Goal: Information Seeking & Learning: Find specific fact

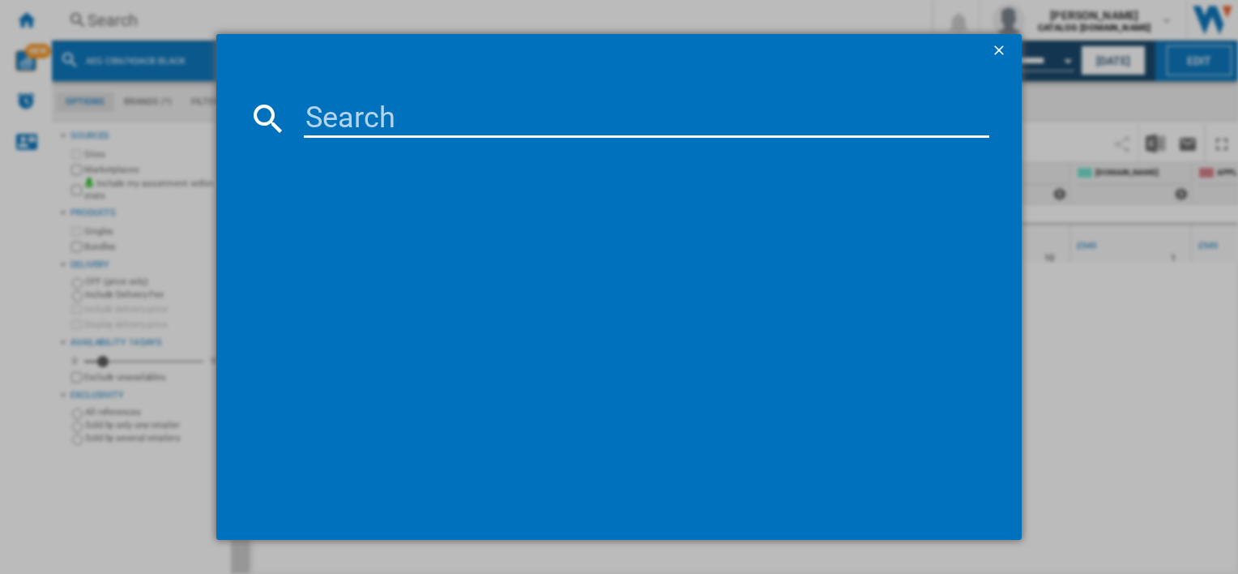
click at [447, 120] on input at bounding box center [646, 118] width 685 height 39
type input "NDC7721SB"
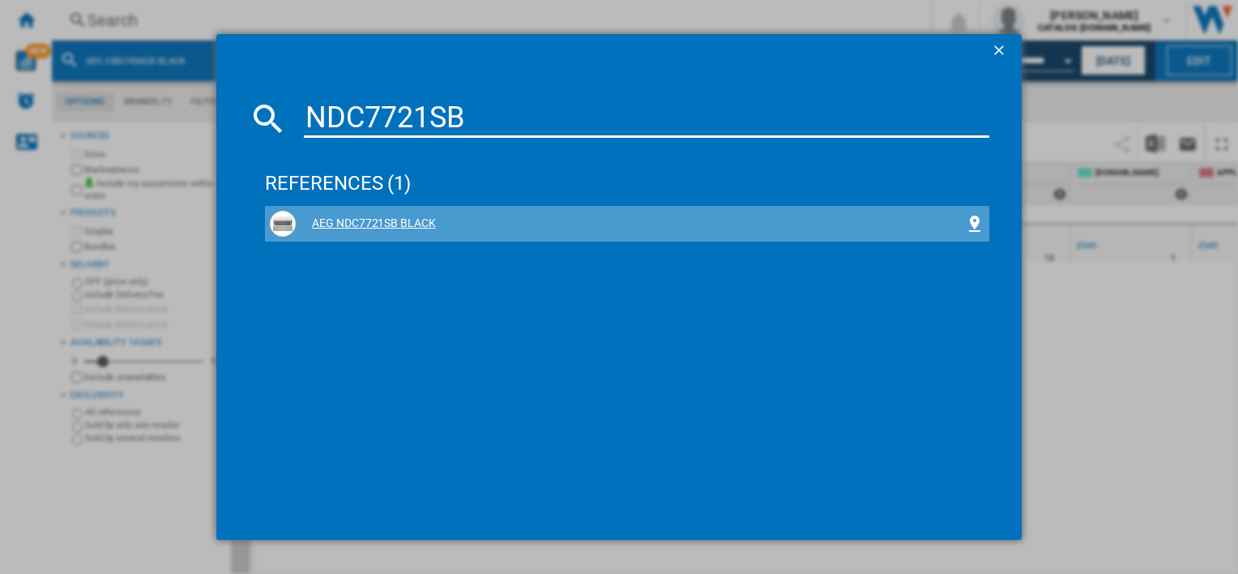
click at [408, 224] on div "AEG NDC7721SB BLACK" at bounding box center [630, 224] width 669 height 16
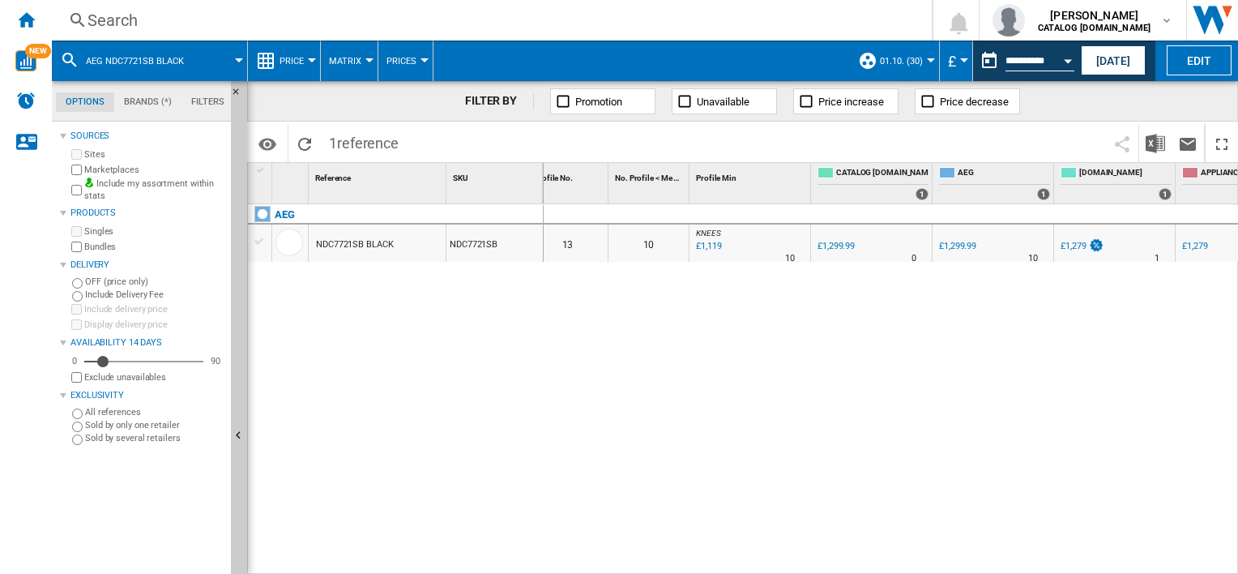
scroll to position [0, 15]
click at [536, 12] on div "Search" at bounding box center [489, 20] width 802 height 23
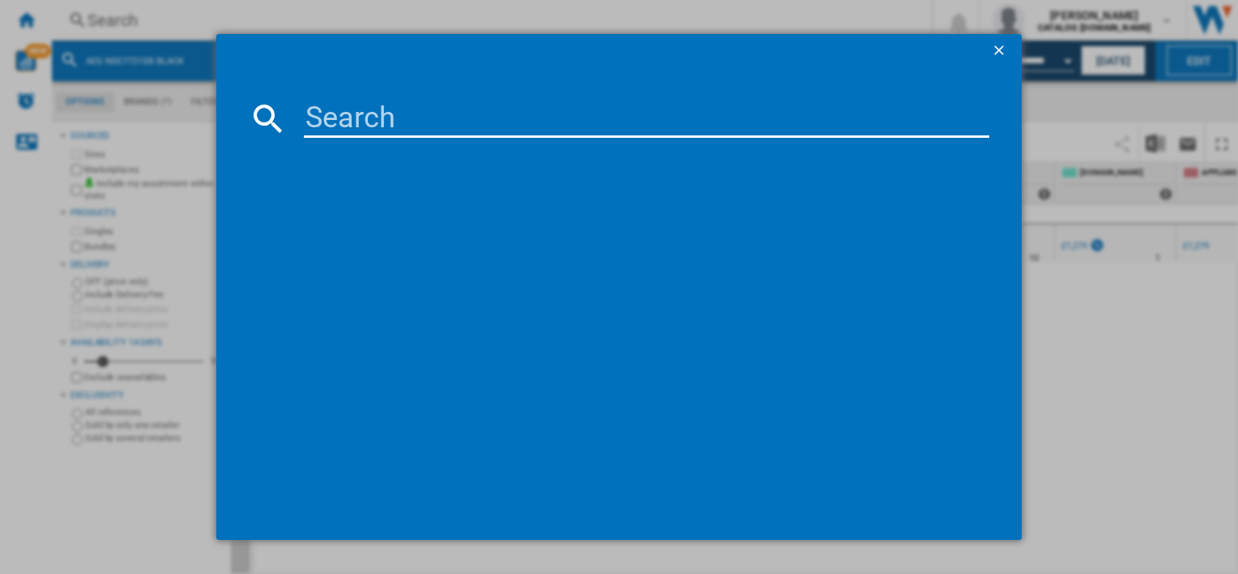
click at [528, 117] on input at bounding box center [646, 118] width 685 height 39
type input "CCX6501ACB"
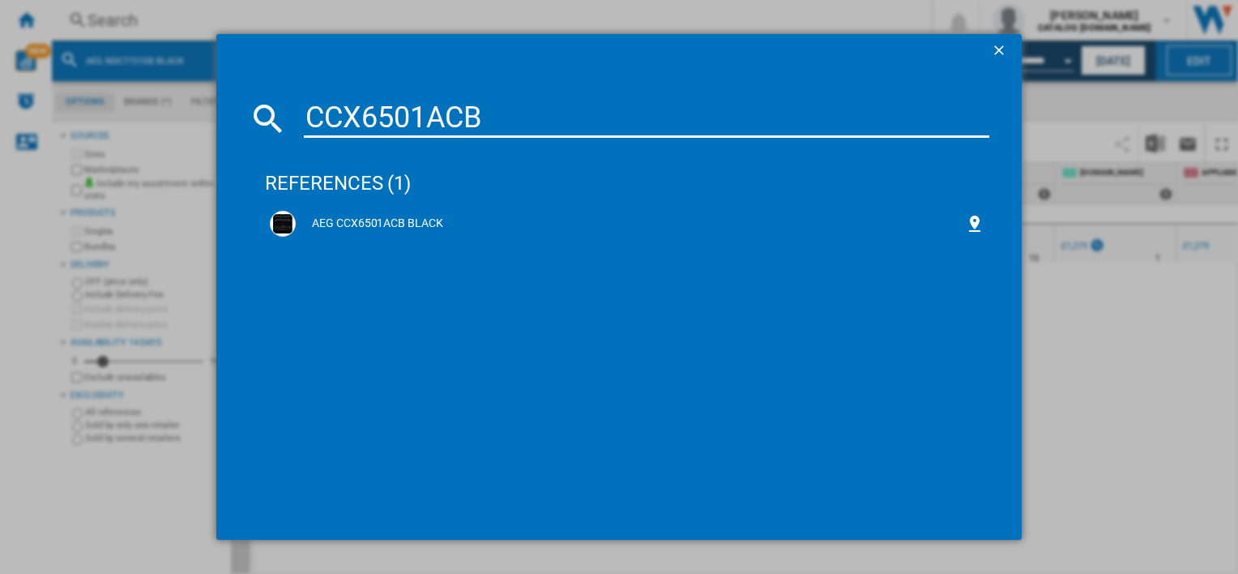
drag, startPoint x: 378, startPoint y: 218, endPoint x: 568, endPoint y: 276, distance: 198.9
click at [378, 218] on div "AEG CCX6501ACB BLACK" at bounding box center [630, 224] width 669 height 16
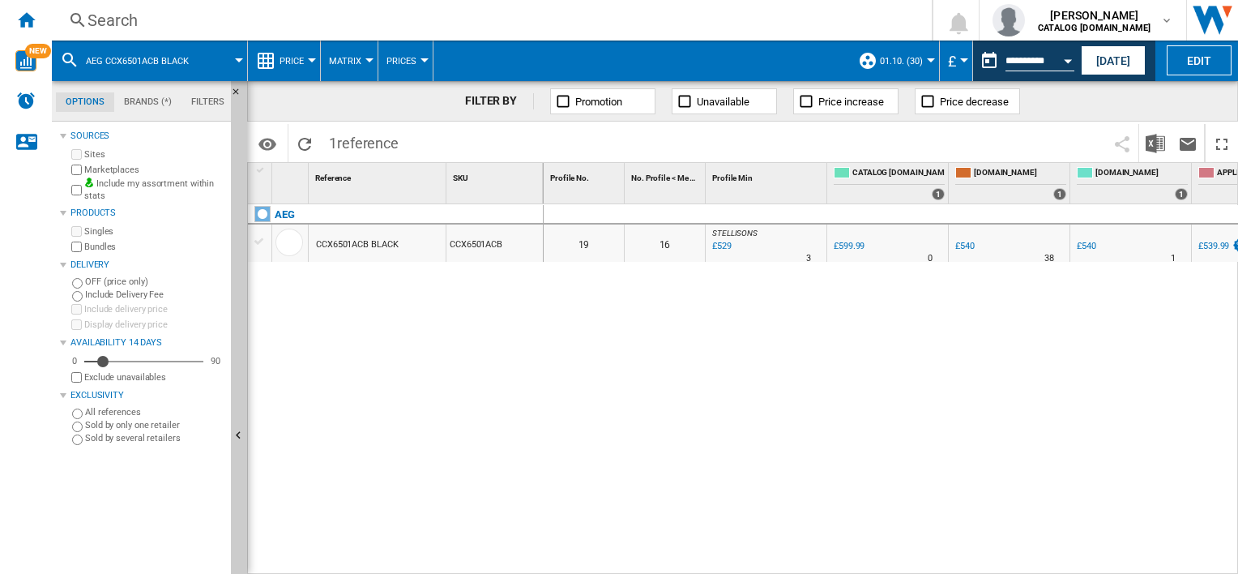
click at [524, 24] on div "Search" at bounding box center [489, 20] width 802 height 23
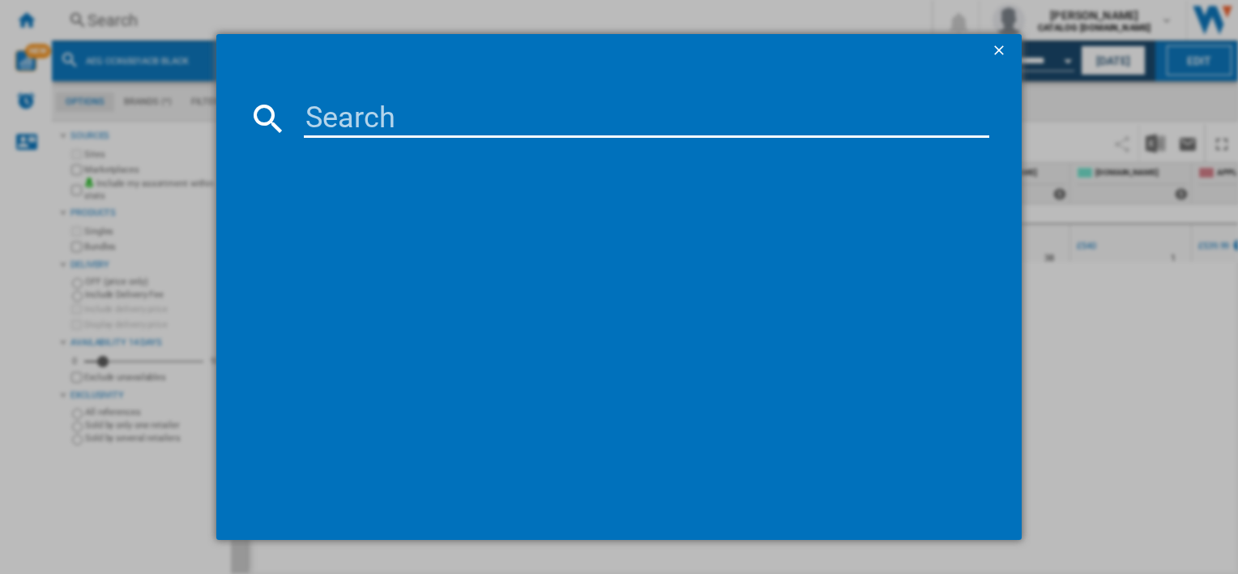
click at [516, 118] on input at bounding box center [646, 118] width 685 height 39
type input "DCB535060B"
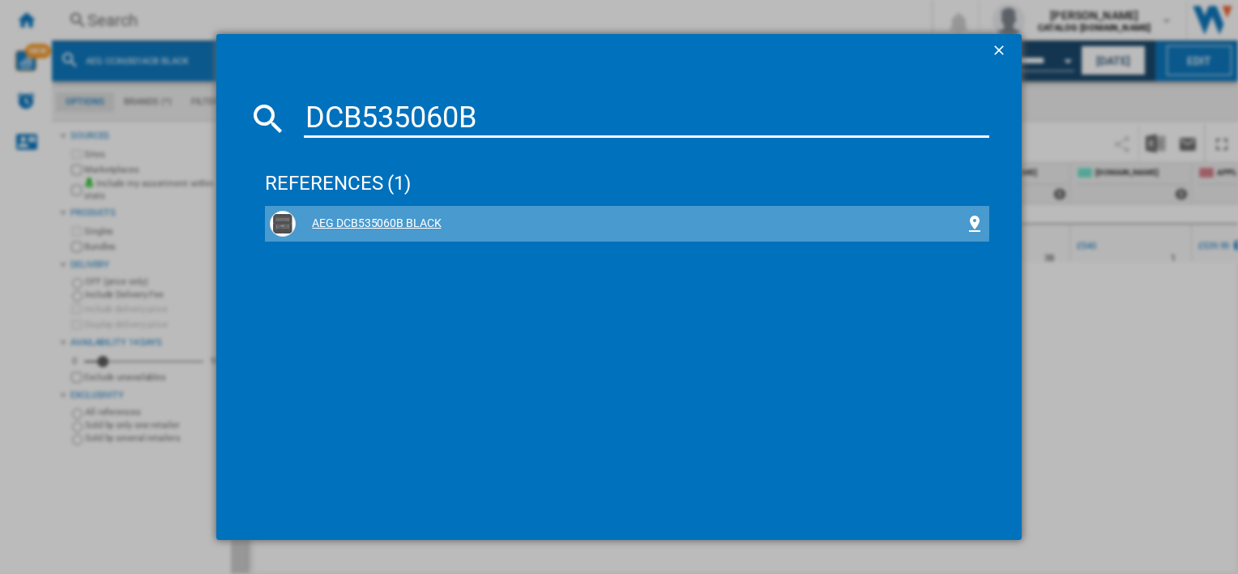
click at [413, 221] on div "AEG DCB535060B BLACK" at bounding box center [630, 224] width 669 height 16
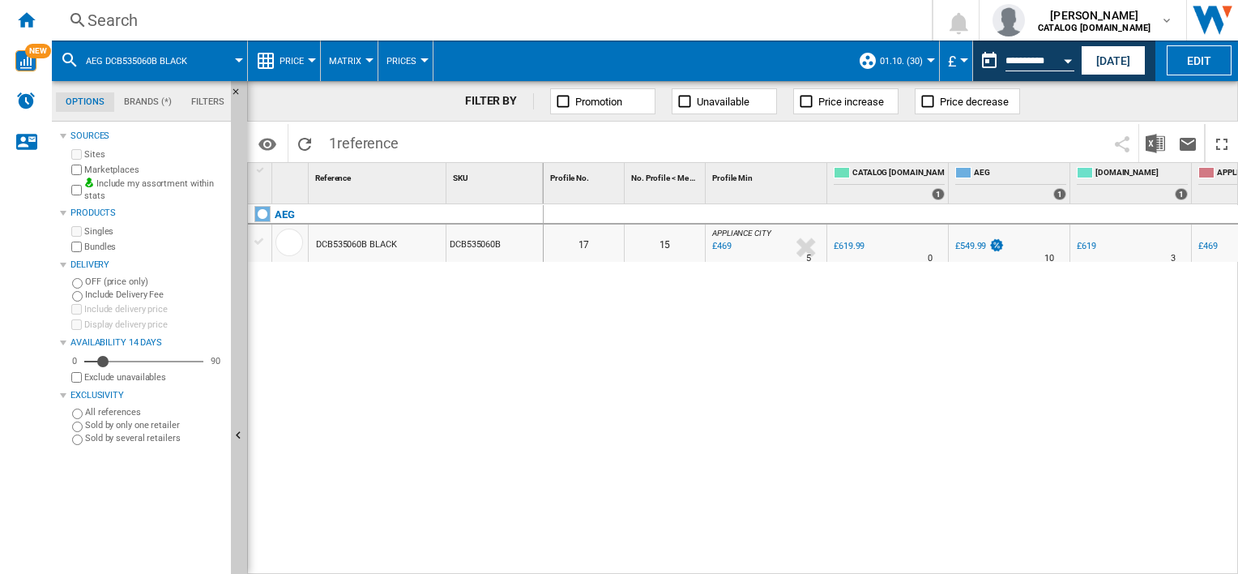
click at [530, 19] on div "Search" at bounding box center [489, 20] width 802 height 23
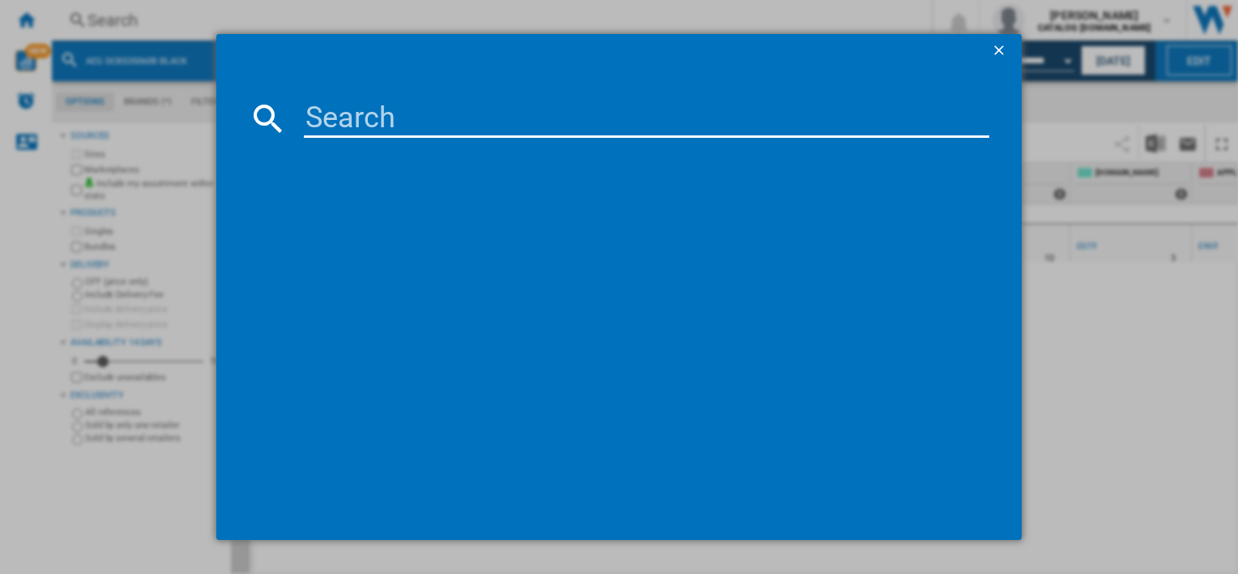
click at [504, 120] on input at bounding box center [646, 118] width 685 height 39
type input "CCE84751FB"
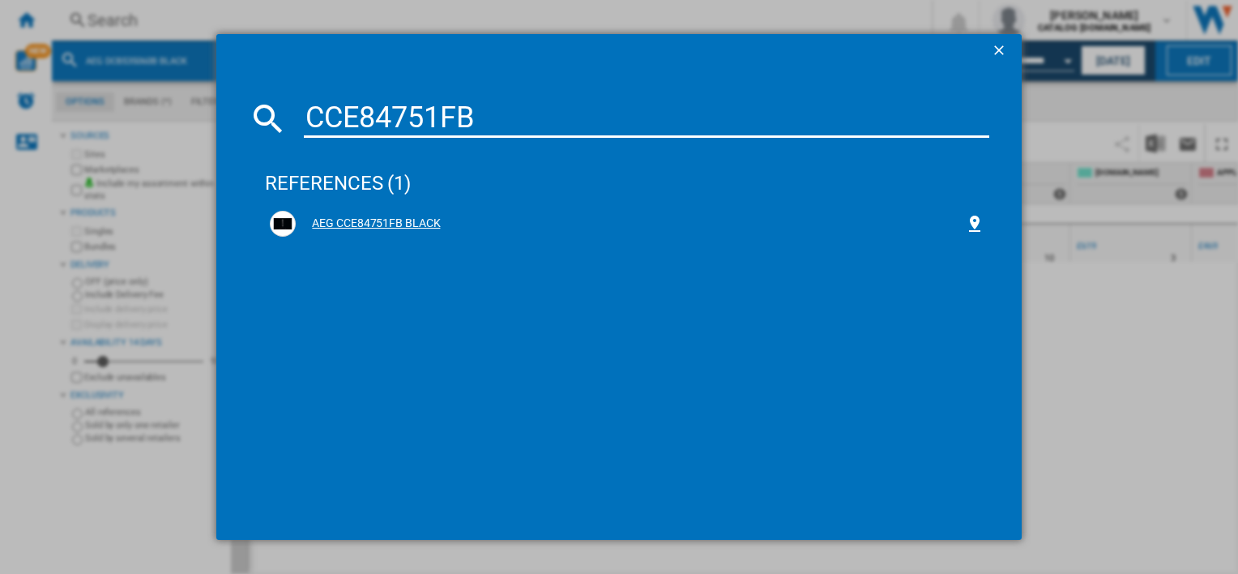
click at [408, 220] on div "AEG CCE84751FB BLACK" at bounding box center [630, 224] width 669 height 16
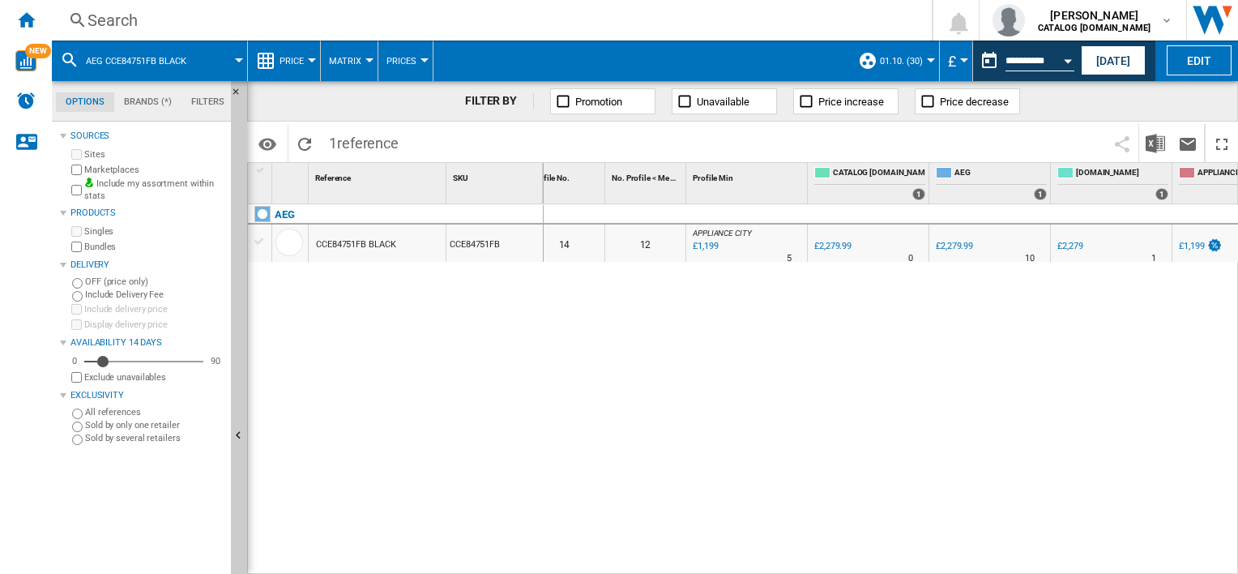
scroll to position [0, 80]
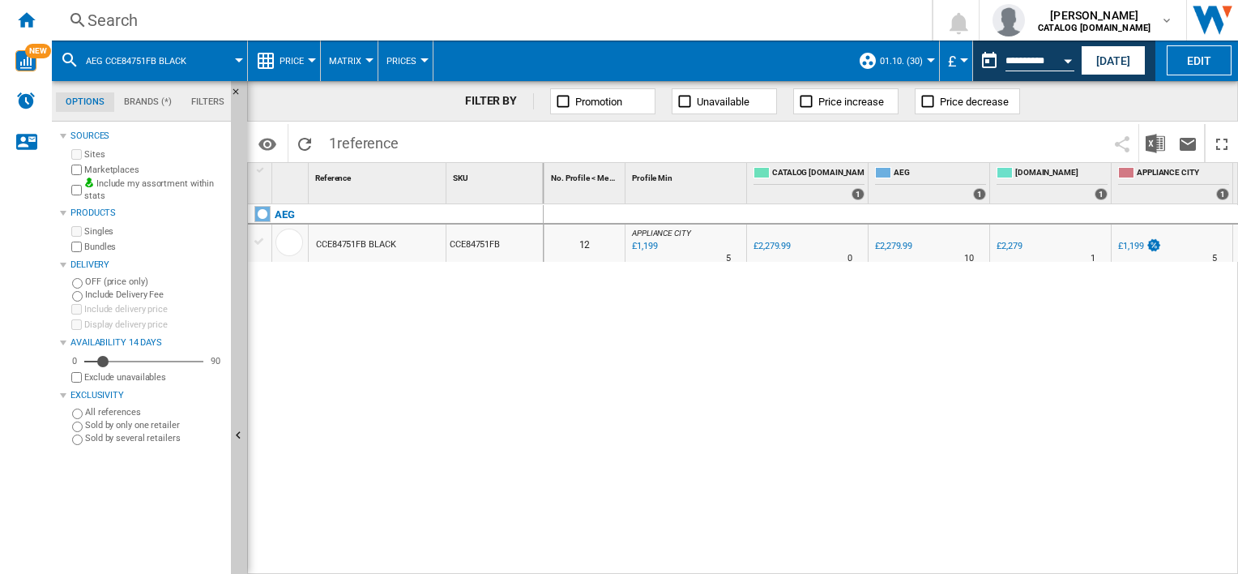
click at [390, 17] on div "Search" at bounding box center [489, 20] width 802 height 23
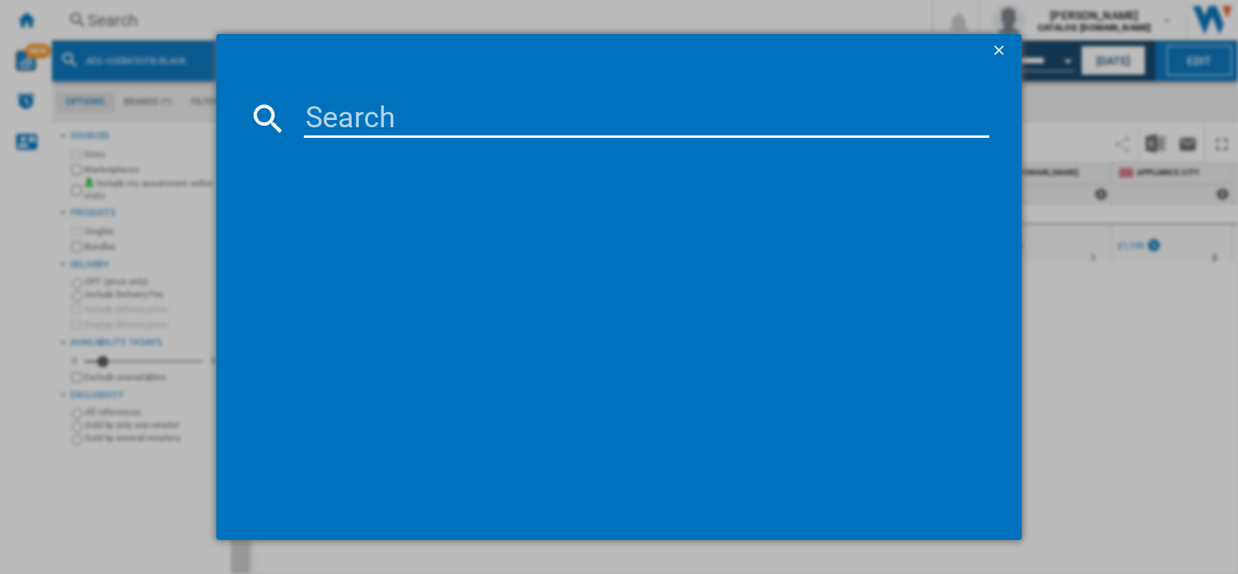
click at [429, 116] on input at bounding box center [646, 118] width 685 height 39
type input "TK6DS181ES"
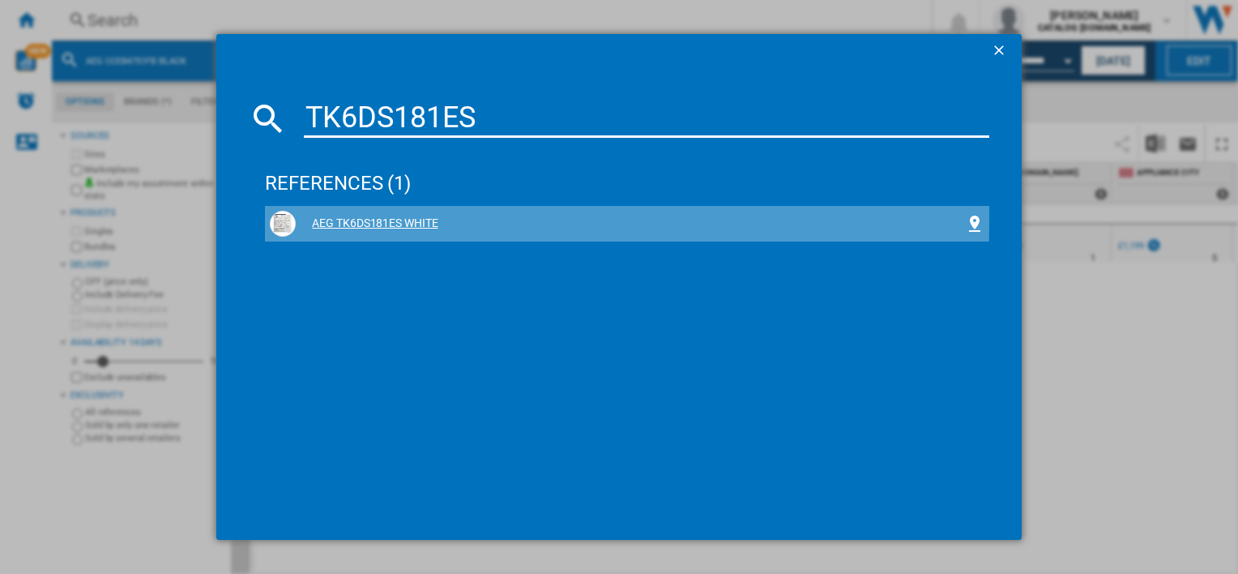
click at [373, 218] on div "AEG TK6DS181ES WHITE" at bounding box center [630, 224] width 669 height 16
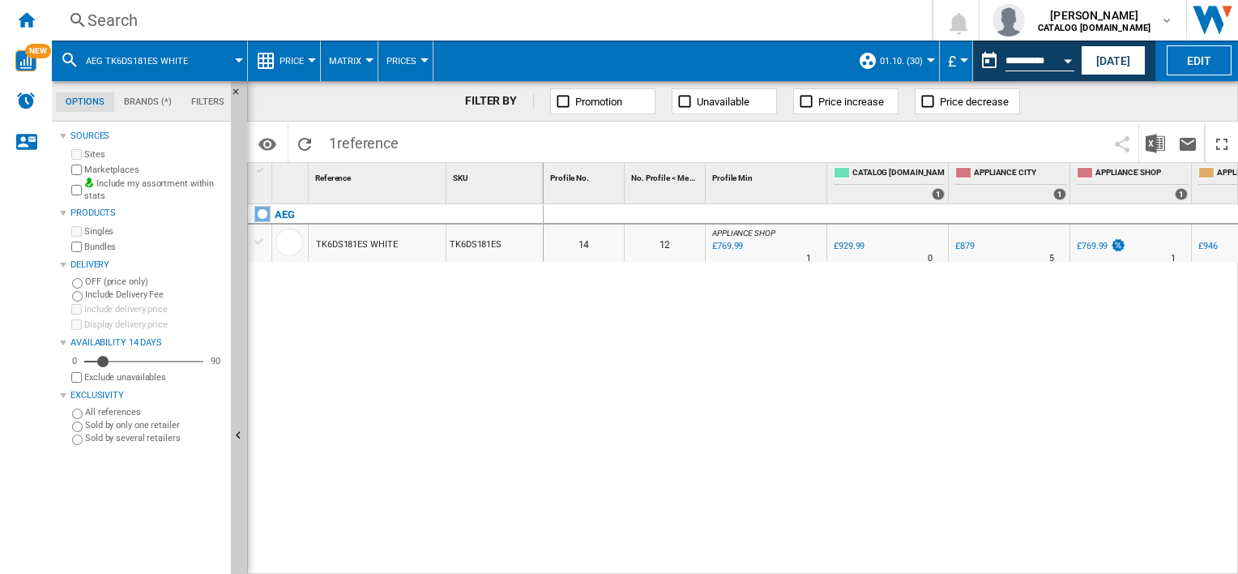
click at [480, 16] on div "Search" at bounding box center [489, 20] width 802 height 23
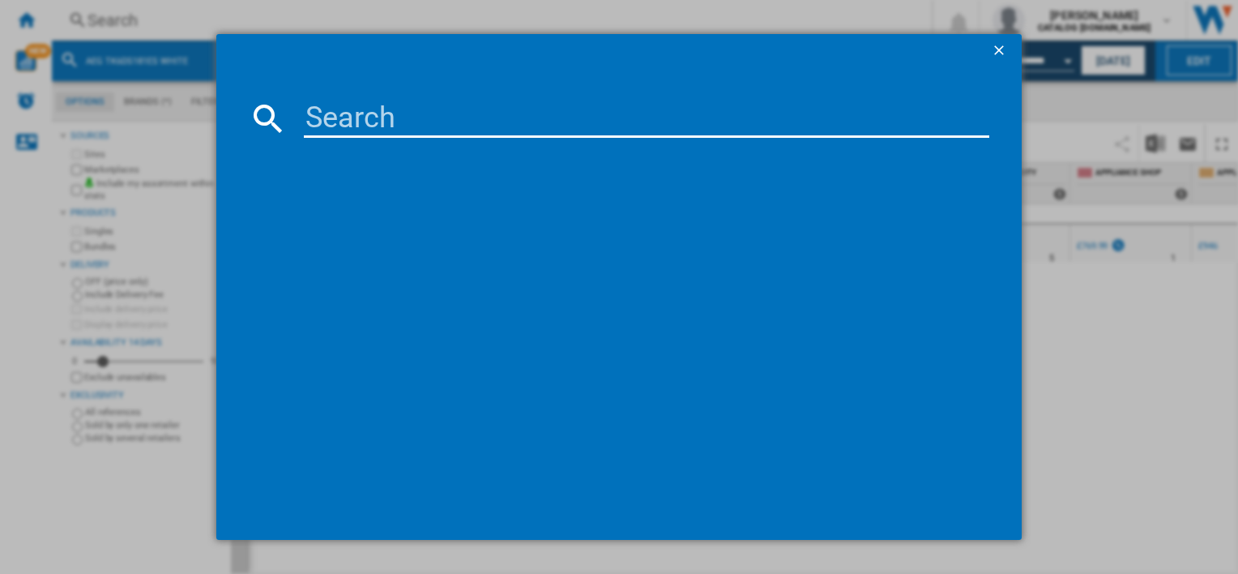
click at [509, 124] on input at bounding box center [646, 118] width 685 height 39
type input "FSE74747P"
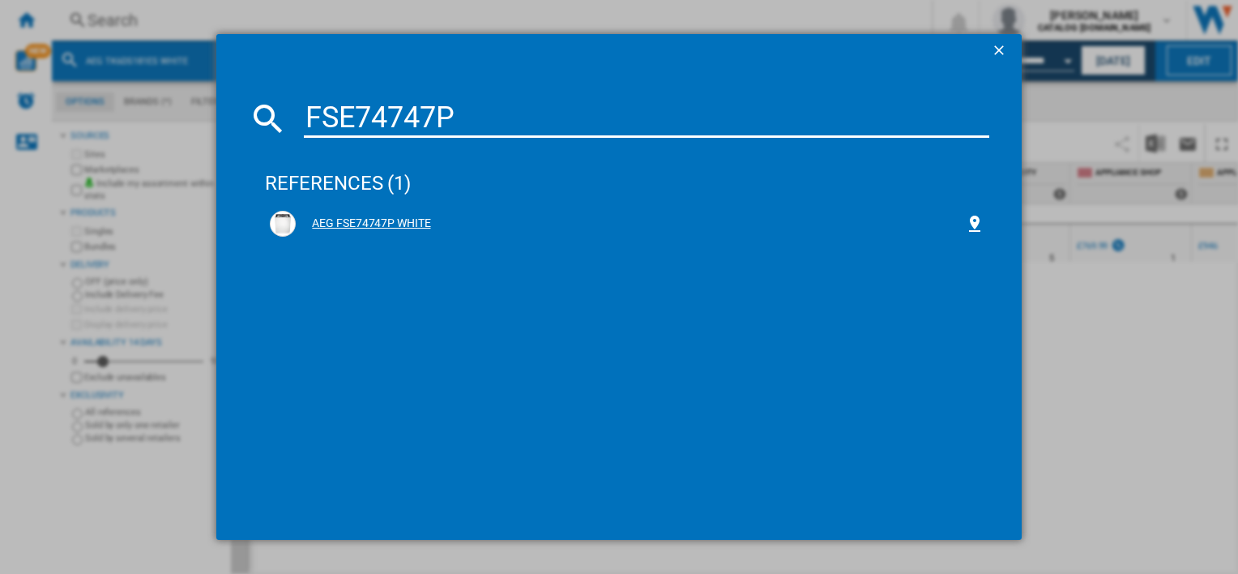
click at [385, 230] on div "AEG FSE74747P WHITE" at bounding box center [630, 224] width 669 height 16
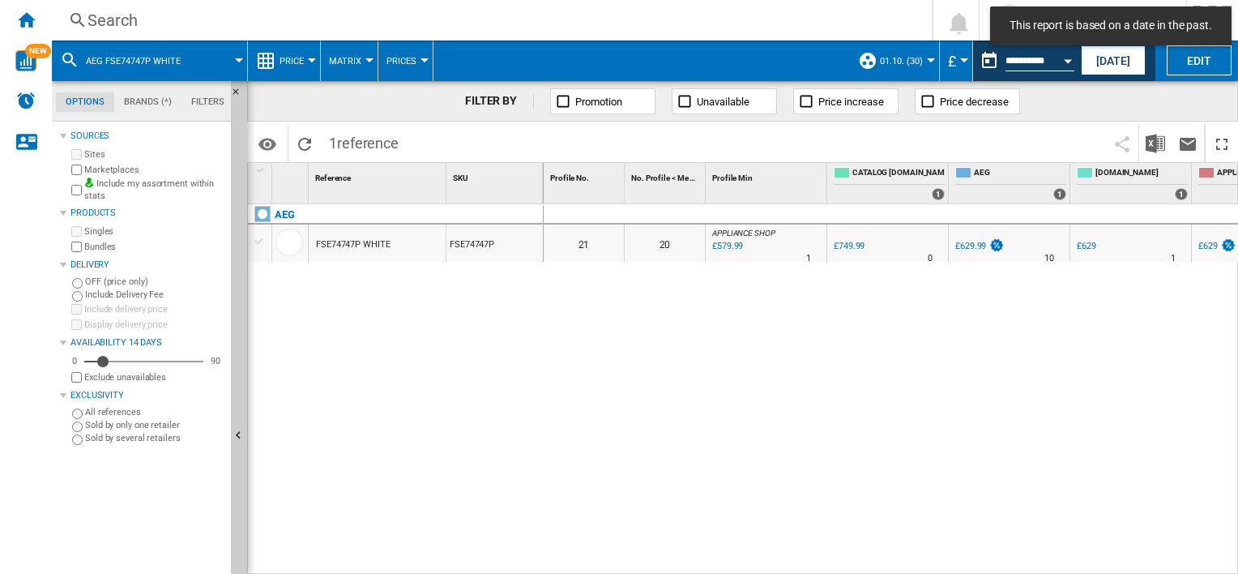
click at [476, 11] on div "Search" at bounding box center [489, 20] width 802 height 23
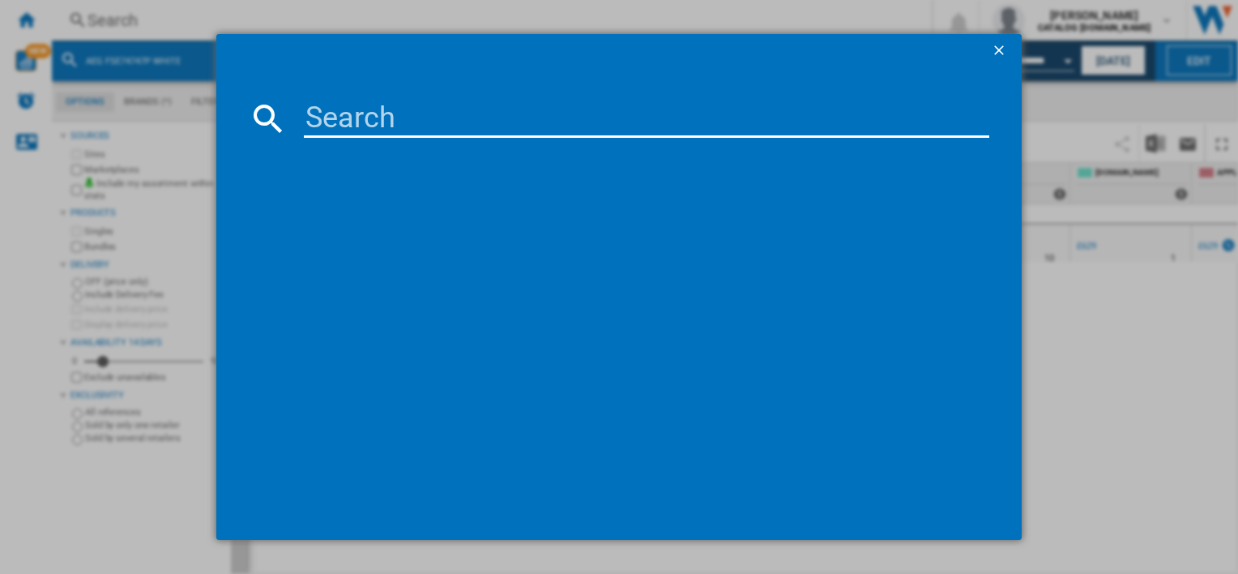
click at [537, 121] on input at bounding box center [646, 118] width 685 height 39
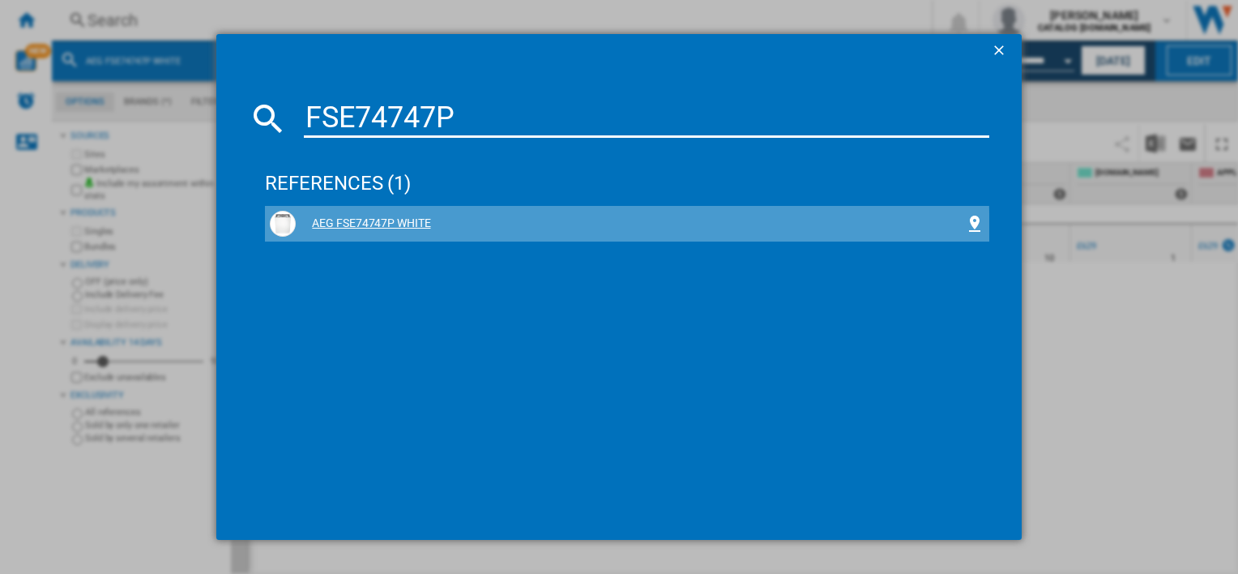
click at [352, 227] on div "AEG FSE74747P WHITE" at bounding box center [630, 224] width 669 height 16
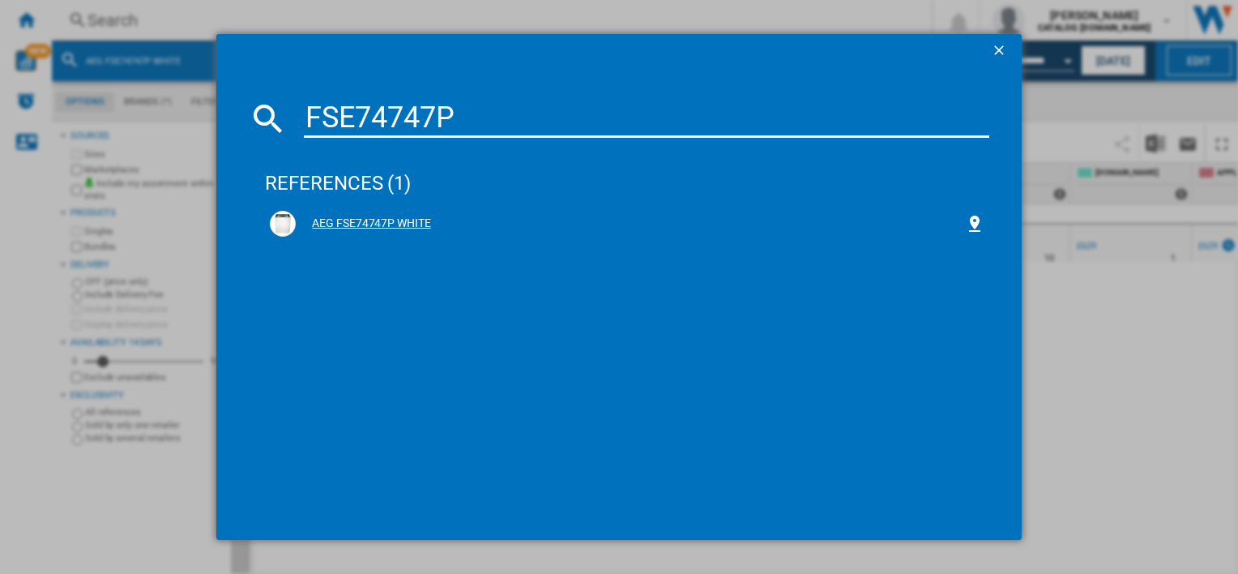
click at [352, 227] on div "AEG FSE74747P WHITE" at bounding box center [630, 224] width 669 height 16
click at [375, 227] on div "AEG FSE74747P WHITE" at bounding box center [630, 224] width 669 height 16
click at [418, 221] on div "AEG FSE74747P WHITE" at bounding box center [630, 224] width 669 height 16
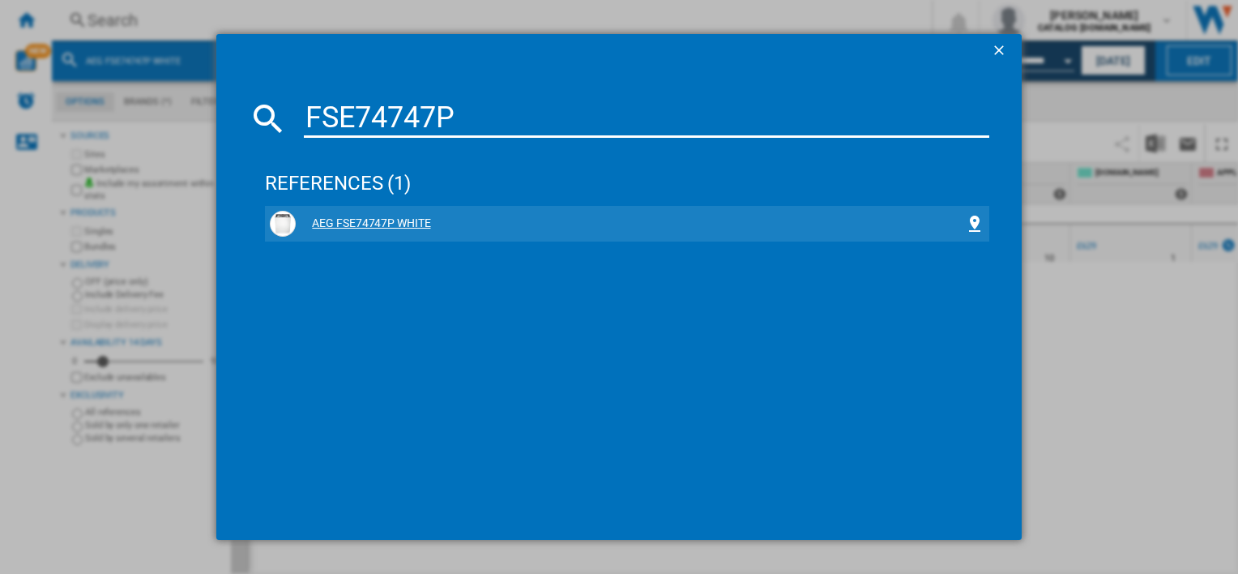
click at [359, 214] on div "AEG FSE74747P WHITE" at bounding box center [627, 224] width 714 height 26
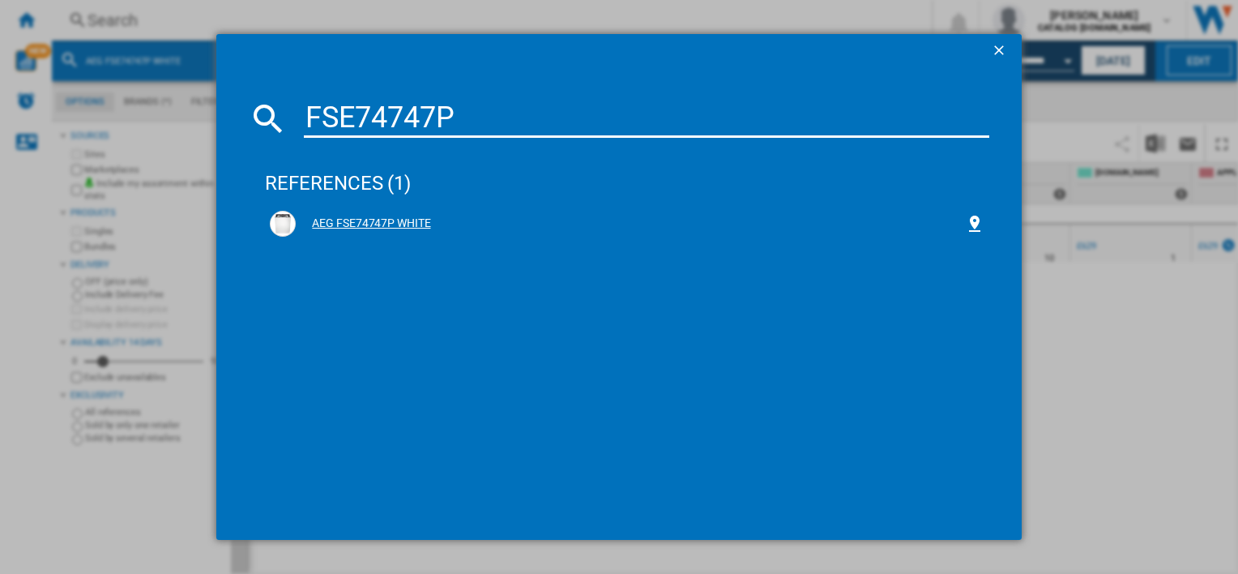
click at [376, 233] on div "AEG FSE74747P WHITE" at bounding box center [627, 224] width 714 height 26
drag, startPoint x: 373, startPoint y: 119, endPoint x: 275, endPoint y: 112, distance: 98.3
click at [275, 112] on div "FSE74747P" at bounding box center [619, 118] width 740 height 39
paste input "TB7NA181ES"
type input "TB7NA181ES"
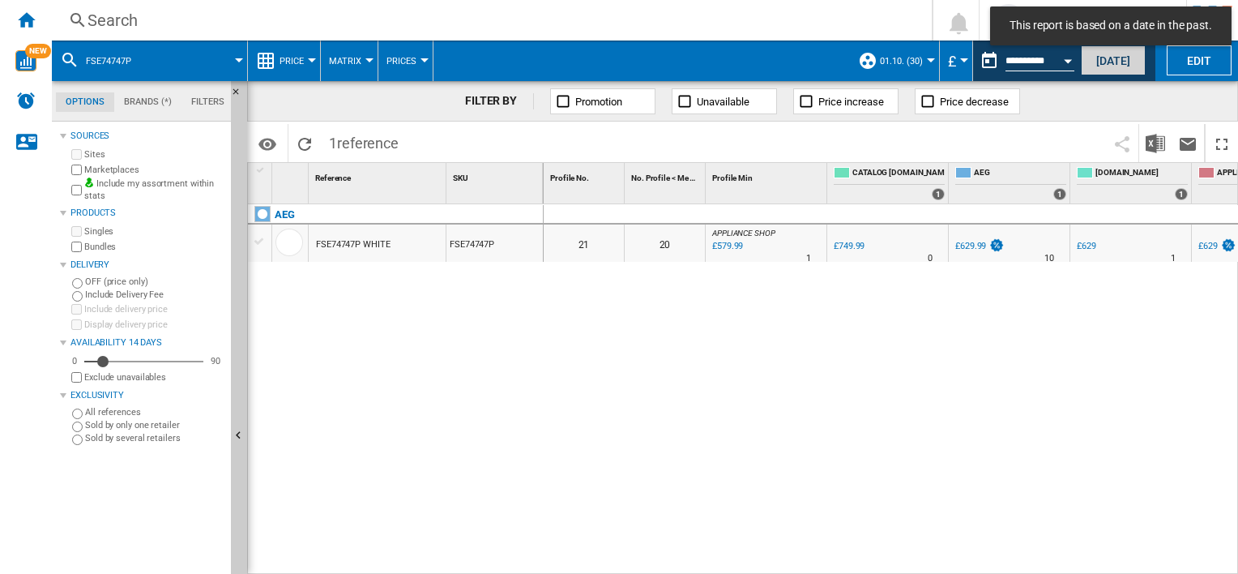
click at [1134, 63] on button "[DATE]" at bounding box center [1113, 60] width 65 height 30
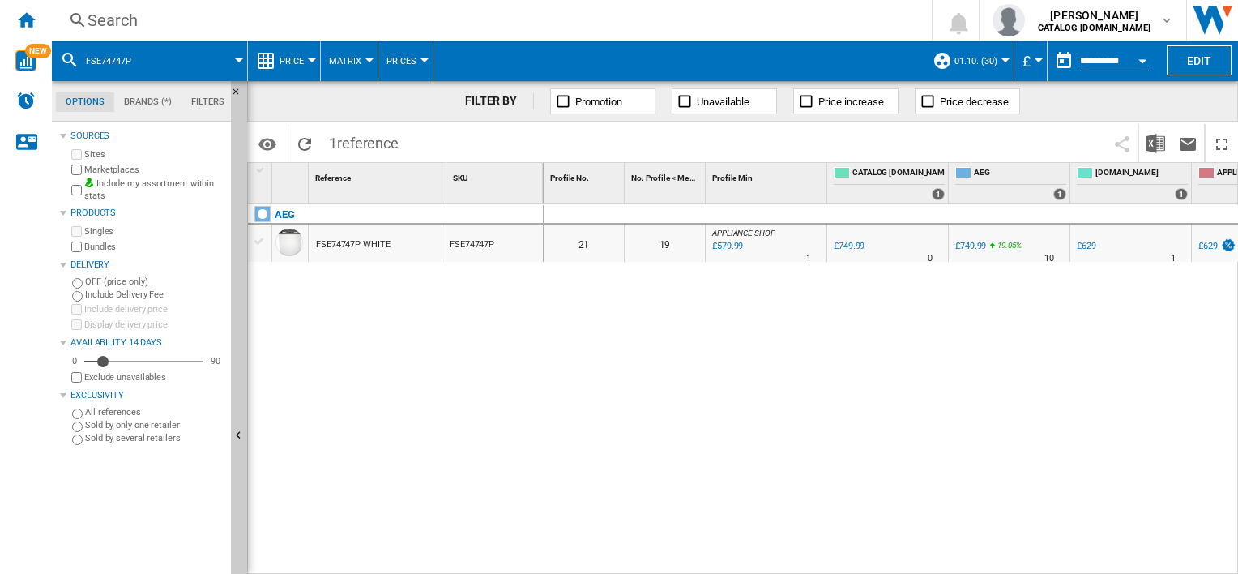
click at [436, 30] on div "Search" at bounding box center [489, 20] width 802 height 23
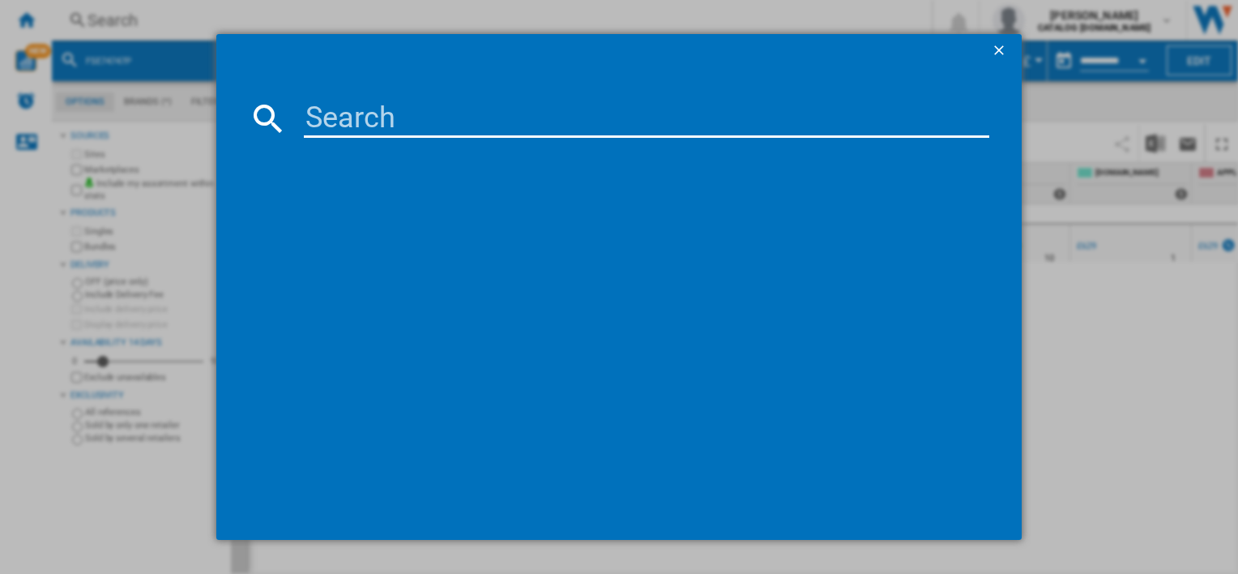
click at [995, 52] on ng-md-icon "getI18NText('BUTTONS.CLOSE_DIALOG')" at bounding box center [1000, 51] width 19 height 19
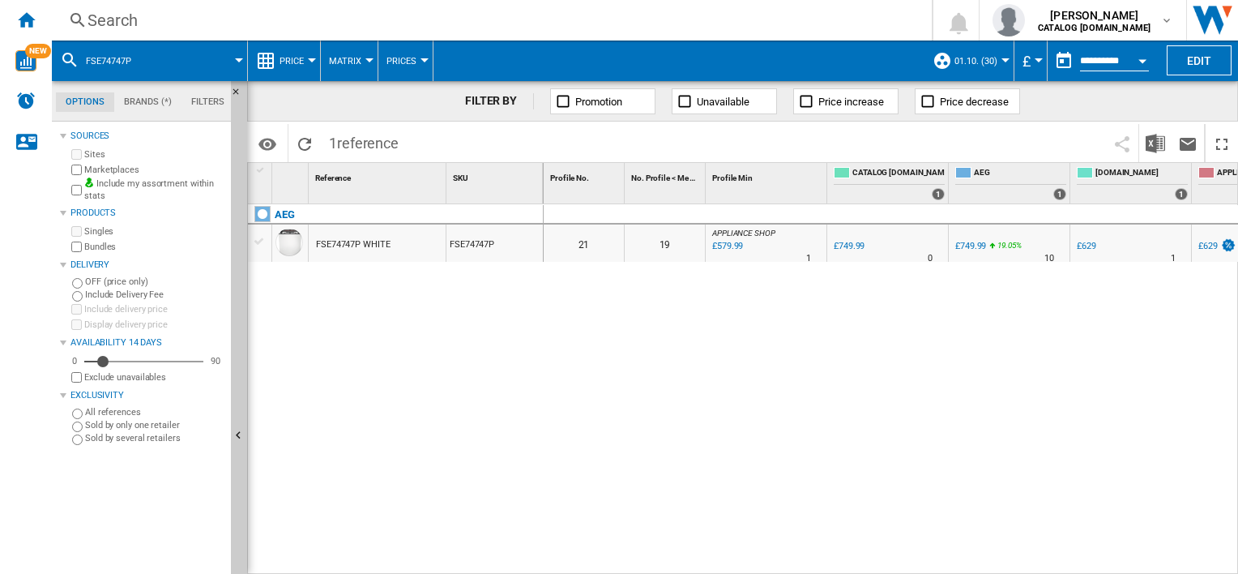
click at [449, 14] on div "Search" at bounding box center [489, 20] width 802 height 23
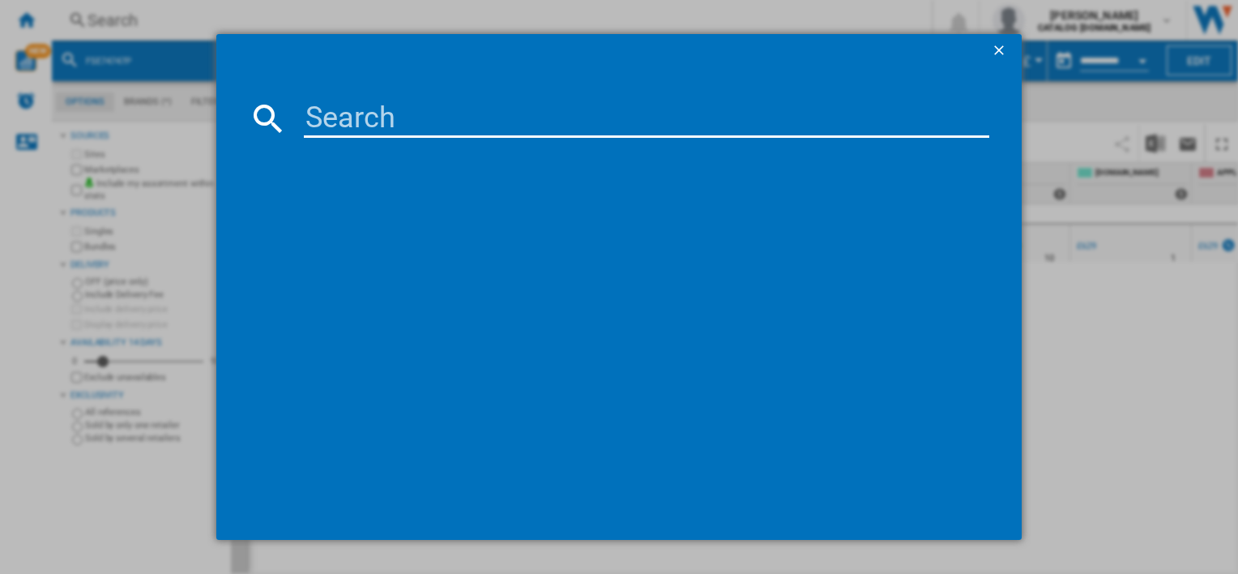
click at [455, 120] on input at bounding box center [646, 118] width 685 height 39
type input "TB7NA181ES"
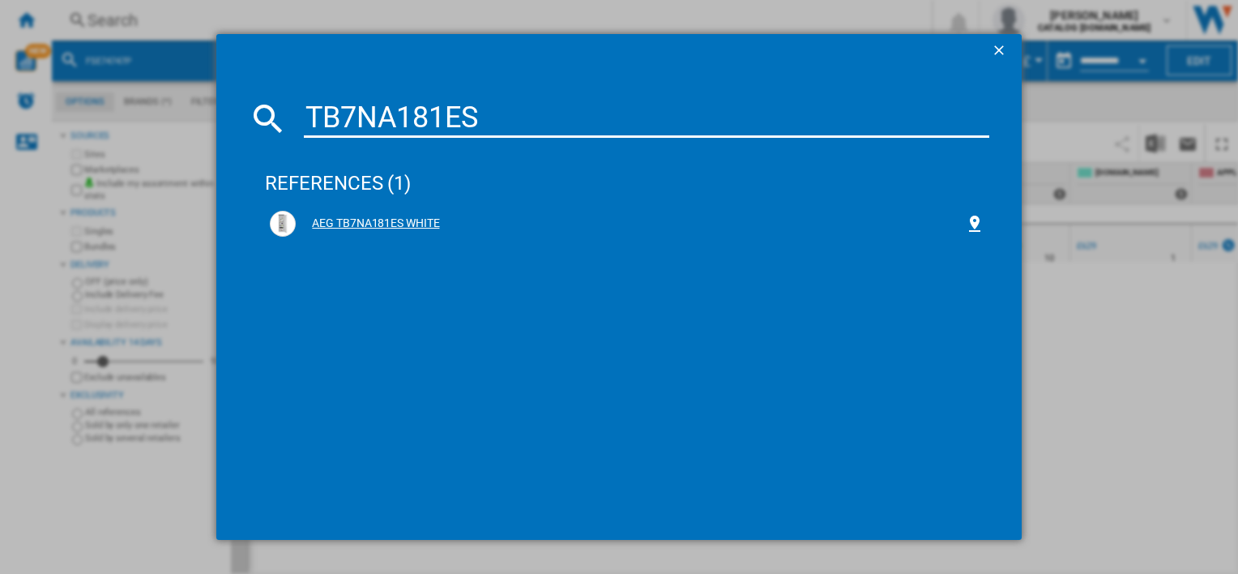
click at [383, 210] on div "AEG TB7NA181ES WHITE" at bounding box center [627, 224] width 724 height 36
click at [392, 217] on div "AEG TB7NA181ES WHITE" at bounding box center [630, 224] width 669 height 16
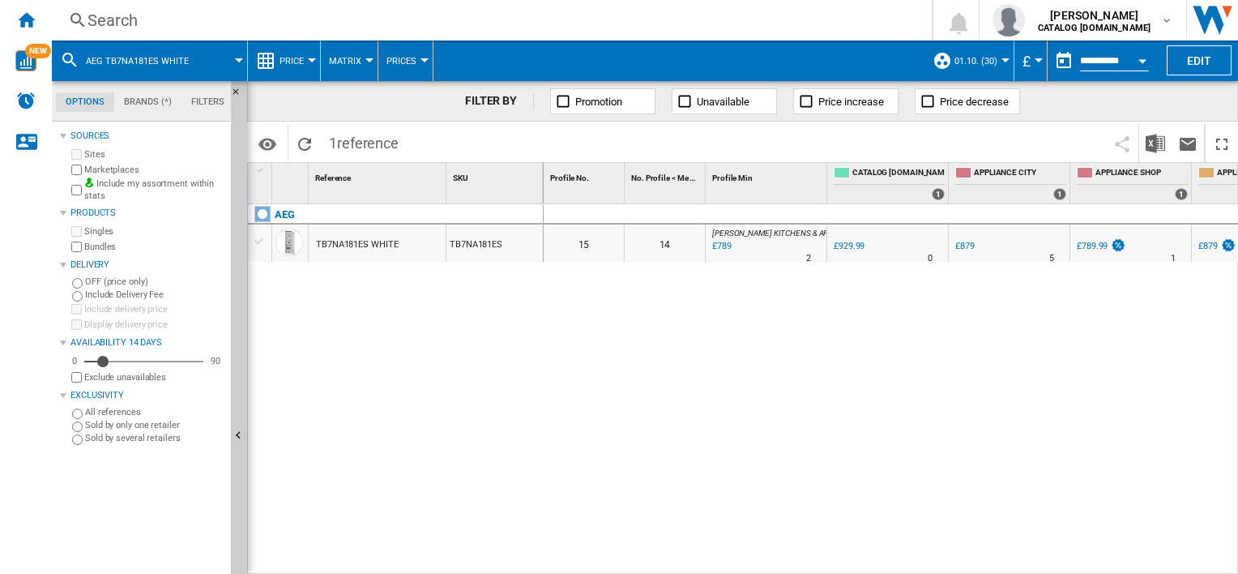
click at [485, 22] on div "Search" at bounding box center [489, 20] width 802 height 23
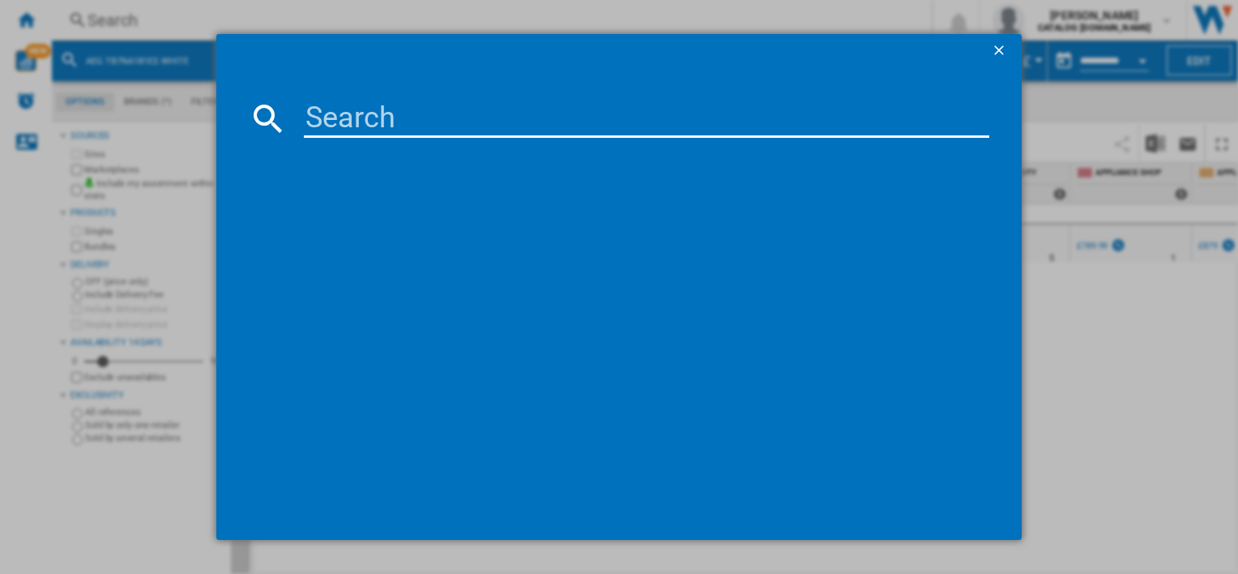
click at [480, 126] on input at bounding box center [646, 118] width 685 height 39
type input "DUB331110M"
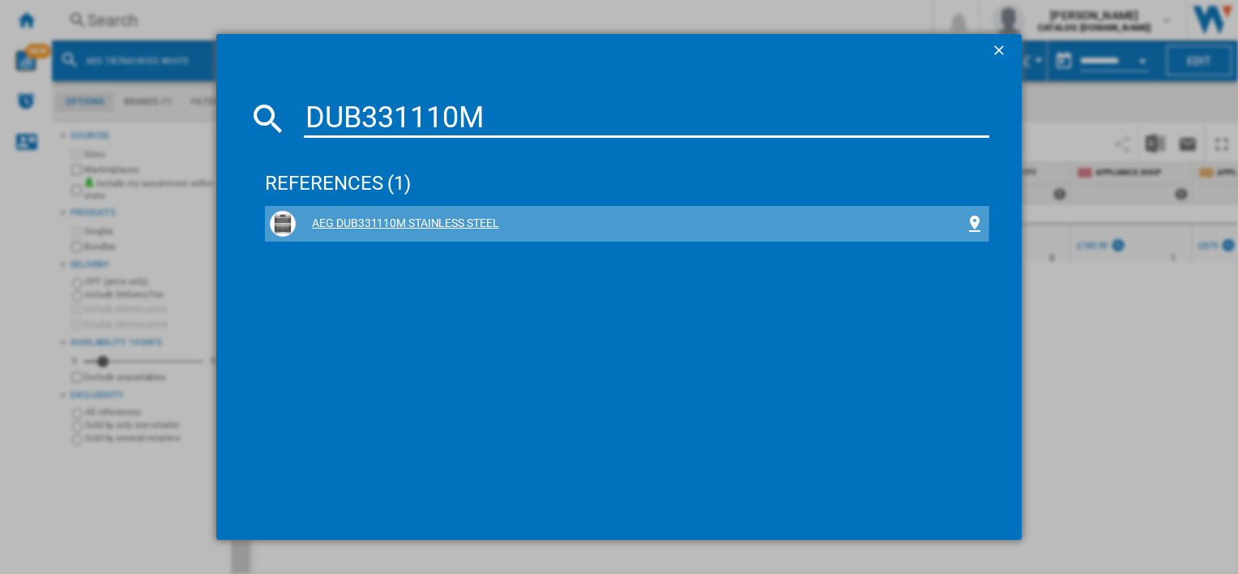
click at [457, 216] on div "AEG DUB331110M STAINLESS STEEL" at bounding box center [630, 224] width 669 height 16
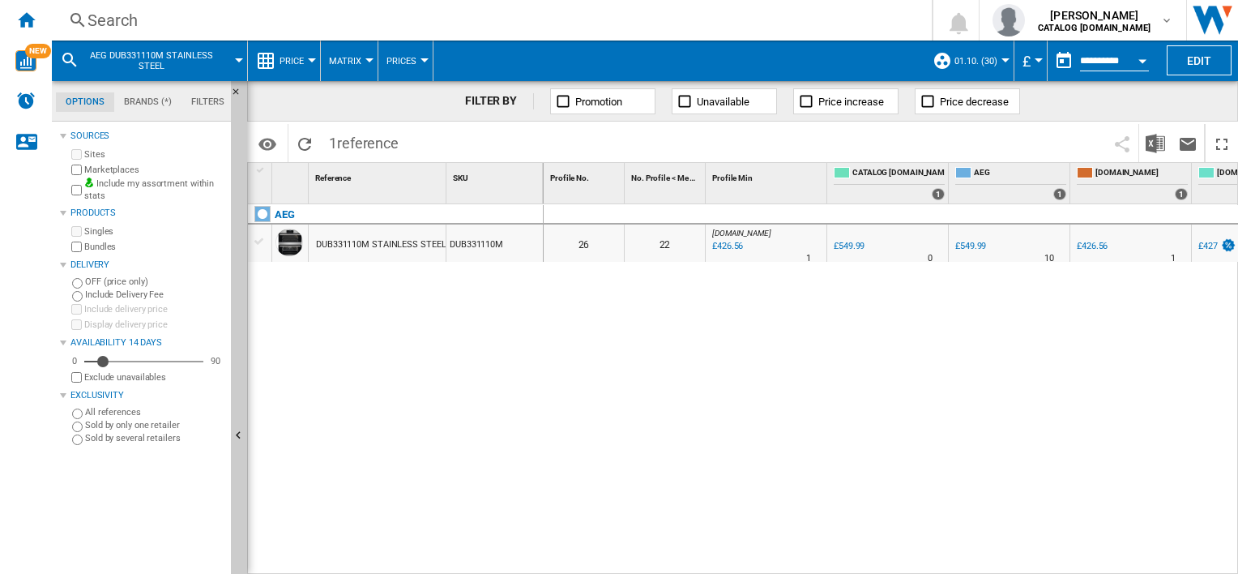
click at [694, 412] on div "0 0 26 22 [DOMAIN_NAME] : UK AMAZON -22.4 % £426.56 % N/A 1 [DOMAIN_NAME] : UK …" at bounding box center [891, 389] width 695 height 371
